Goal: Information Seeking & Learning: Learn about a topic

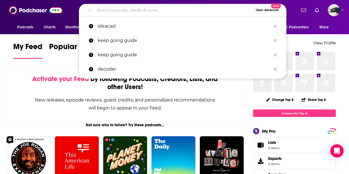
click at [132, 10] on input "Search podcasts, credits, & more..." at bounding box center [173, 10] width 159 height 9
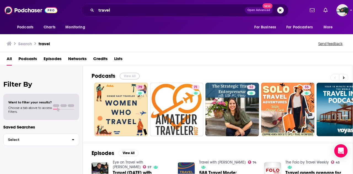
click at [135, 74] on button "View All" at bounding box center [130, 76] width 20 height 7
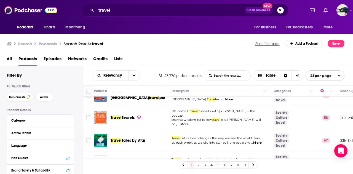
scroll to position [403, 0]
click at [127, 10] on input "travel" at bounding box center [170, 10] width 149 height 9
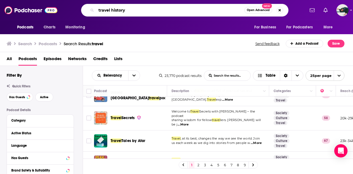
type input "travel history"
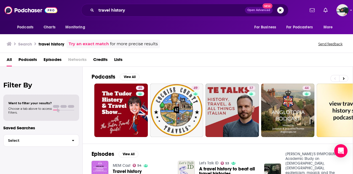
click at [103, 74] on h2 "Podcasts" at bounding box center [104, 76] width 24 height 7
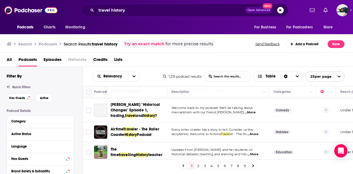
scroll to position [375, 0]
